Goal: Task Accomplishment & Management: Use online tool/utility

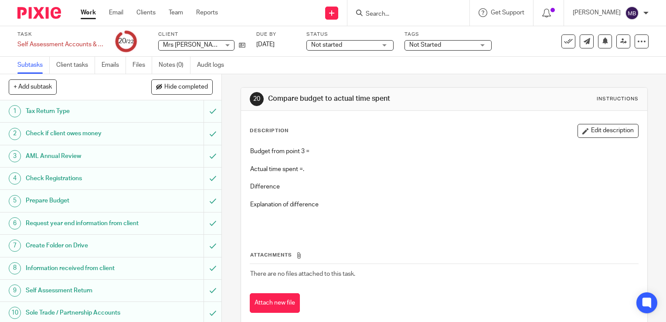
click at [65, 200] on h1 "Prepare Budget" at bounding box center [82, 200] width 113 height 13
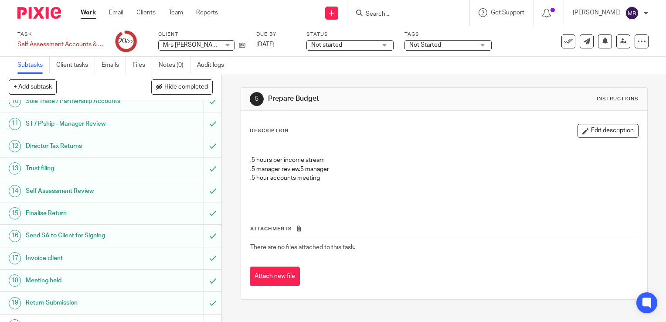
scroll to position [284, 0]
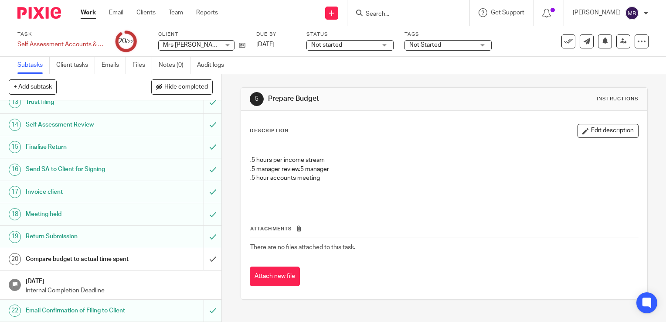
click at [110, 259] on h1 "Compare budget to actual time spent" at bounding box center [82, 258] width 113 height 13
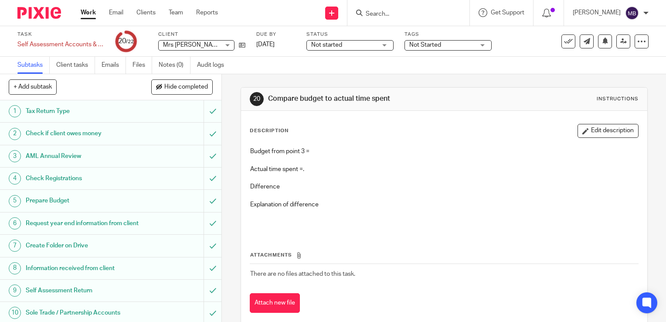
click at [318, 152] on p "Budget from point 3 =" at bounding box center [444, 151] width 388 height 9
click at [321, 151] on p "Budget from point 3 =" at bounding box center [444, 151] width 388 height 9
click at [308, 149] on p "Budget from point 3 =" at bounding box center [444, 151] width 388 height 9
click at [316, 152] on p "Budget from point 3 =" at bounding box center [444, 151] width 388 height 9
click at [589, 129] on button "Edit description" at bounding box center [608, 131] width 61 height 14
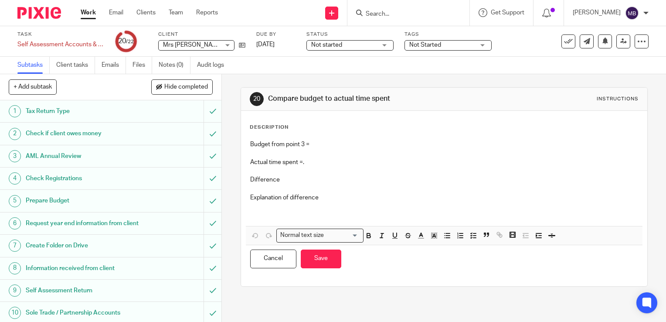
click at [314, 142] on p "Budget from point 3 =" at bounding box center [444, 144] width 388 height 9
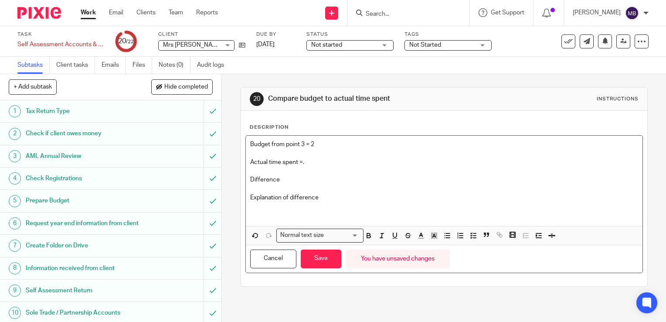
click at [308, 162] on p "Actual time spent =." at bounding box center [444, 162] width 388 height 9
click at [612, 183] on p "Difference" at bounding box center [444, 179] width 388 height 9
click at [307, 163] on p "Actual time spent =." at bounding box center [444, 162] width 388 height 9
click at [285, 179] on p "Difference" at bounding box center [444, 179] width 388 height 9
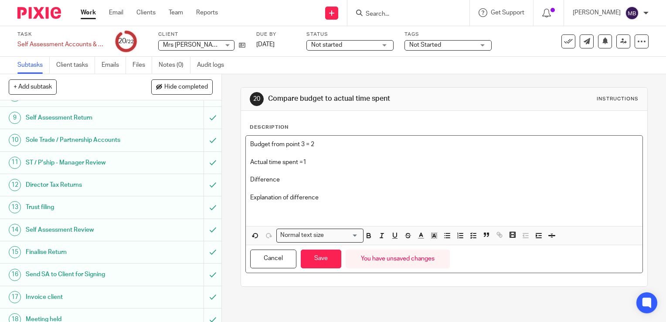
scroll to position [174, 0]
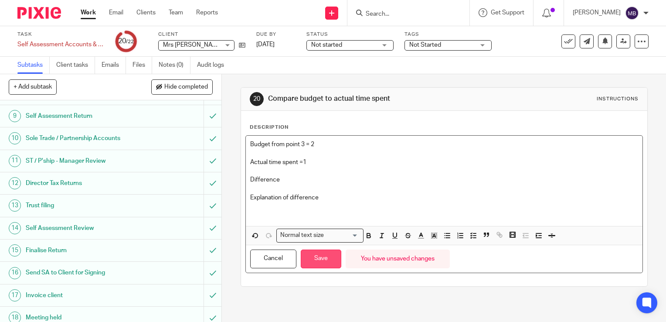
click at [314, 256] on button "Save" at bounding box center [321, 258] width 41 height 19
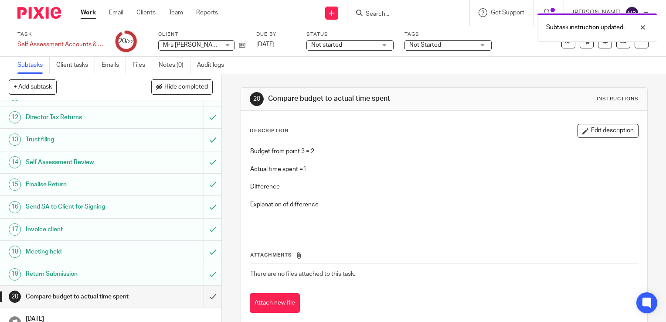
scroll to position [284, 0]
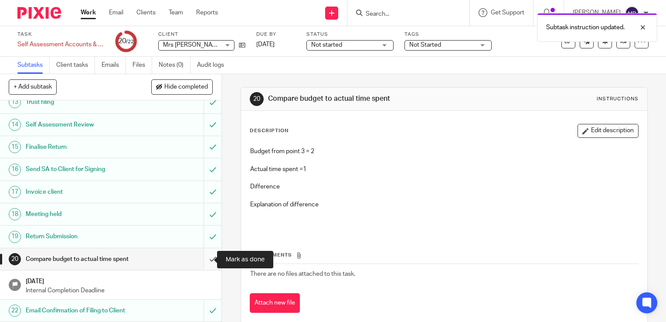
click at [202, 260] on input "submit" at bounding box center [111, 259] width 222 height 22
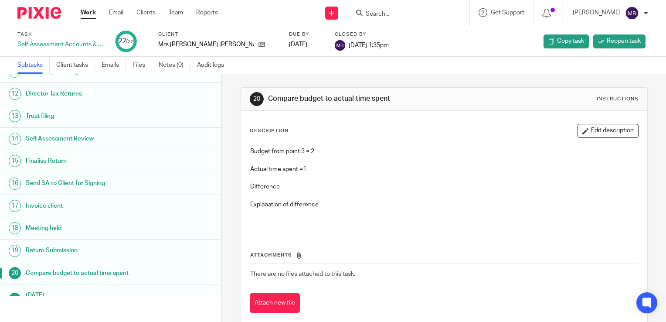
scroll to position [276, 0]
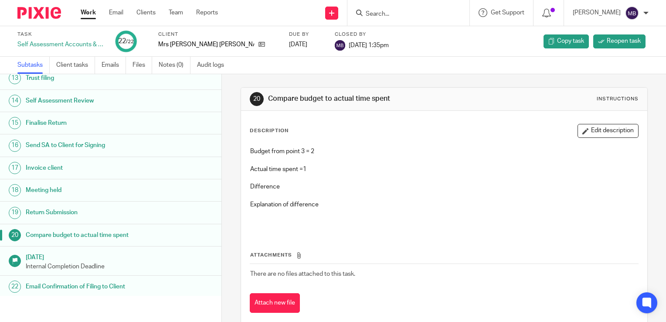
click at [86, 12] on link "Work" at bounding box center [88, 12] width 15 height 9
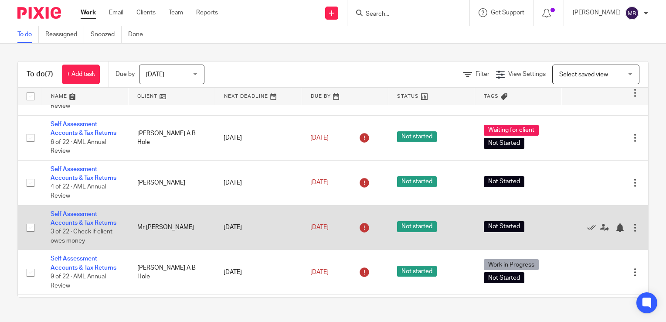
scroll to position [80, 0]
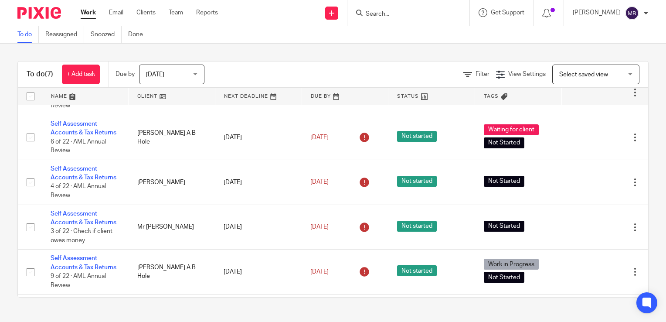
click at [199, 76] on div "Today Today" at bounding box center [171, 75] width 65 height 20
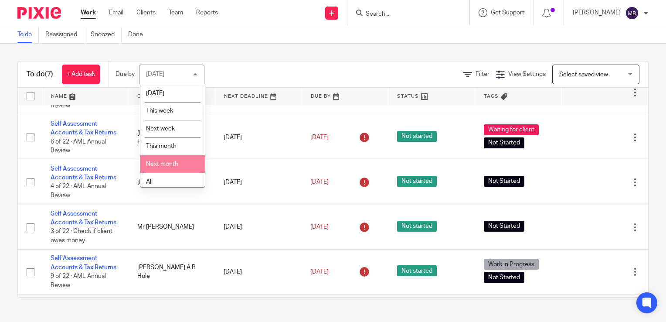
scroll to position [22, 0]
click at [178, 178] on li "All" at bounding box center [172, 178] width 65 height 18
